Goal: Check status: Check status

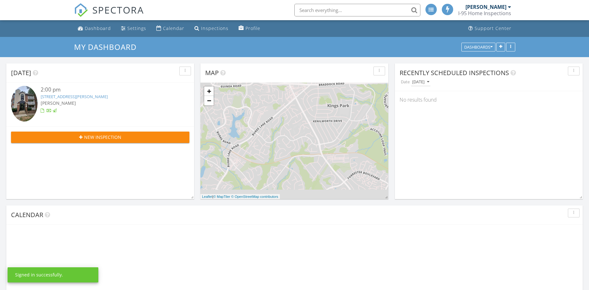
scroll to position [621, 589]
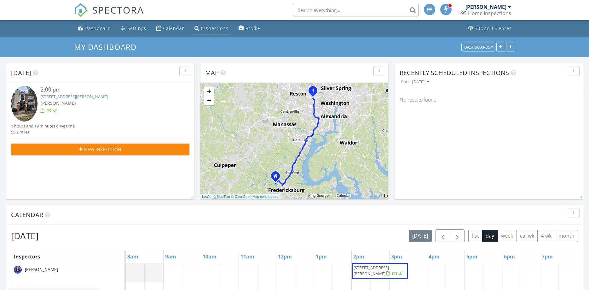
click at [203, 27] on div "Inspections" at bounding box center [214, 28] width 27 height 6
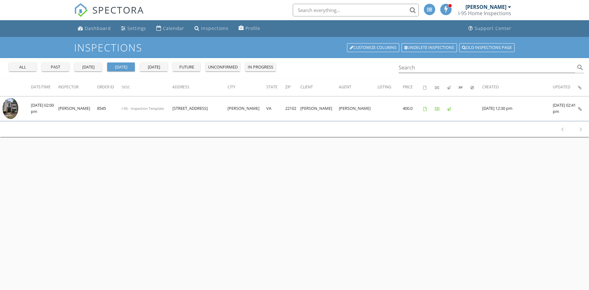
click at [25, 68] on div "all" at bounding box center [22, 67] width 23 height 6
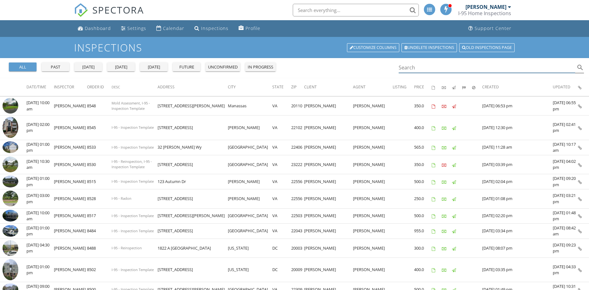
click at [432, 67] on input "Search" at bounding box center [487, 67] width 177 height 10
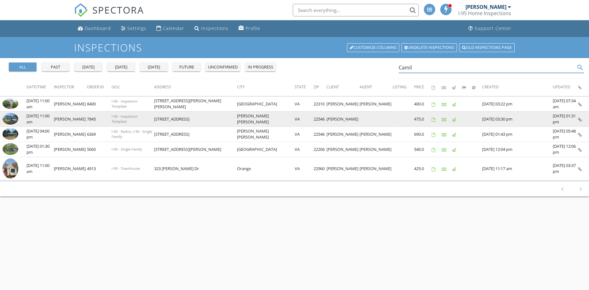
type input "Camil"
click at [12, 118] on img at bounding box center [11, 119] width 16 height 12
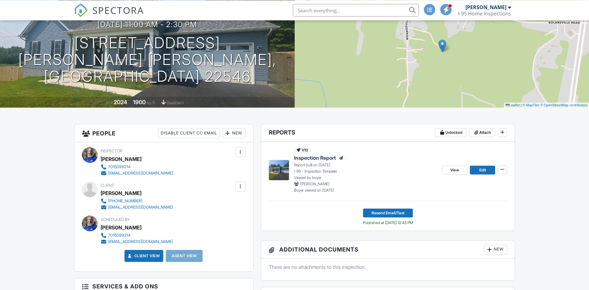
scroll to position [64, 0]
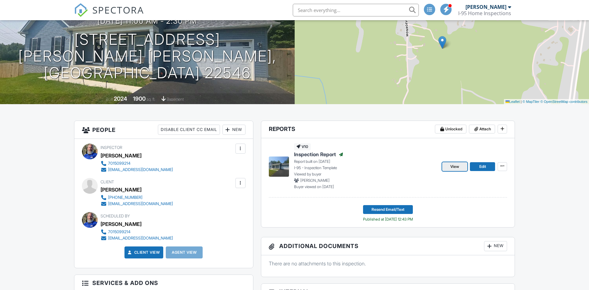
click at [454, 166] on span "View" at bounding box center [454, 166] width 9 height 6
